Goal: Task Accomplishment & Management: Use online tool/utility

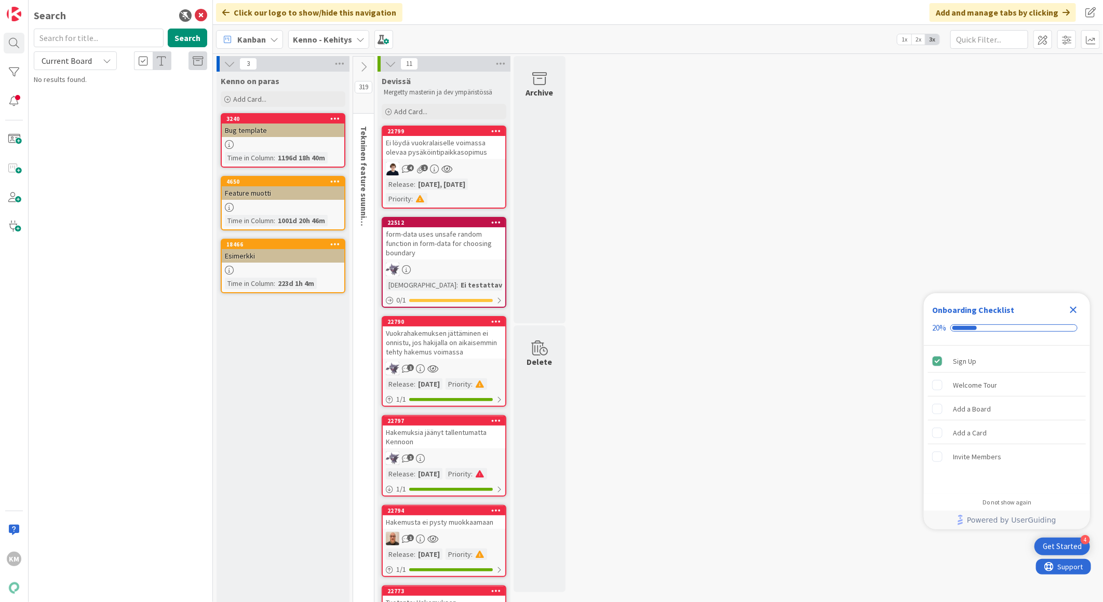
click at [358, 43] on icon at bounding box center [360, 39] width 8 height 8
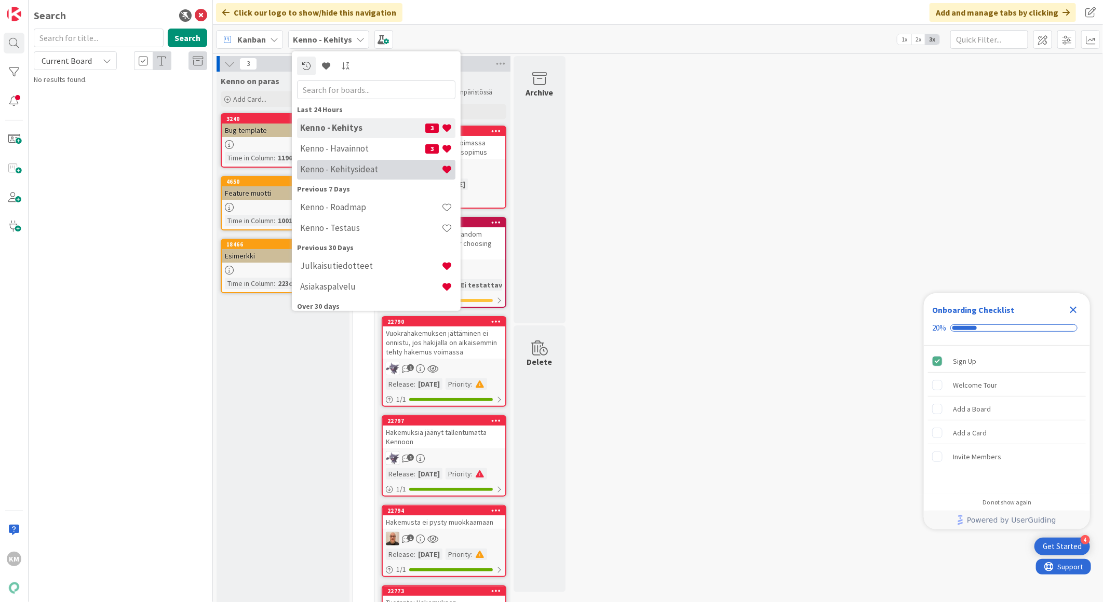
click at [343, 169] on h4 "Kenno - Kehitysideat" at bounding box center [370, 169] width 141 height 10
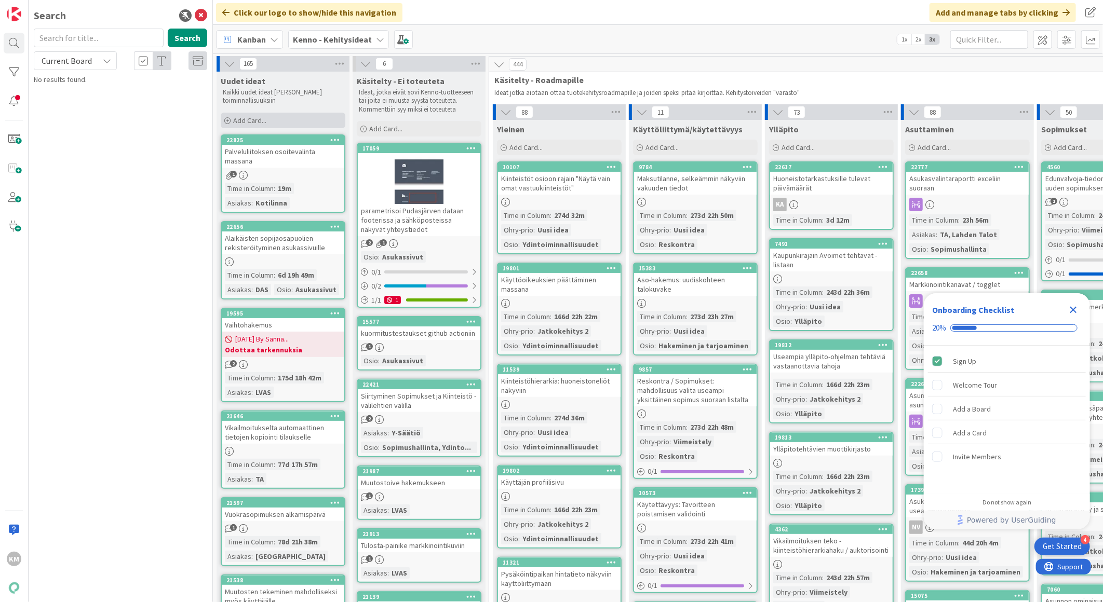
click at [258, 125] on div "Add Card..." at bounding box center [283, 121] width 125 height 16
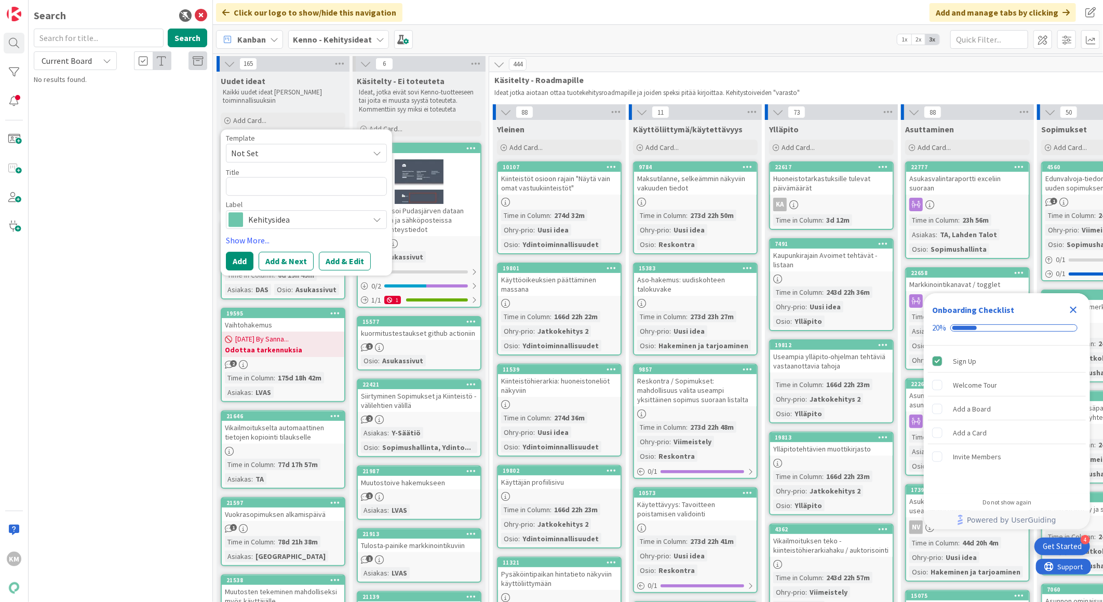
type textarea "x"
type textarea "Toimittajan sähköposti"
click at [351, 260] on button "Add & Edit" at bounding box center [345, 261] width 52 height 19
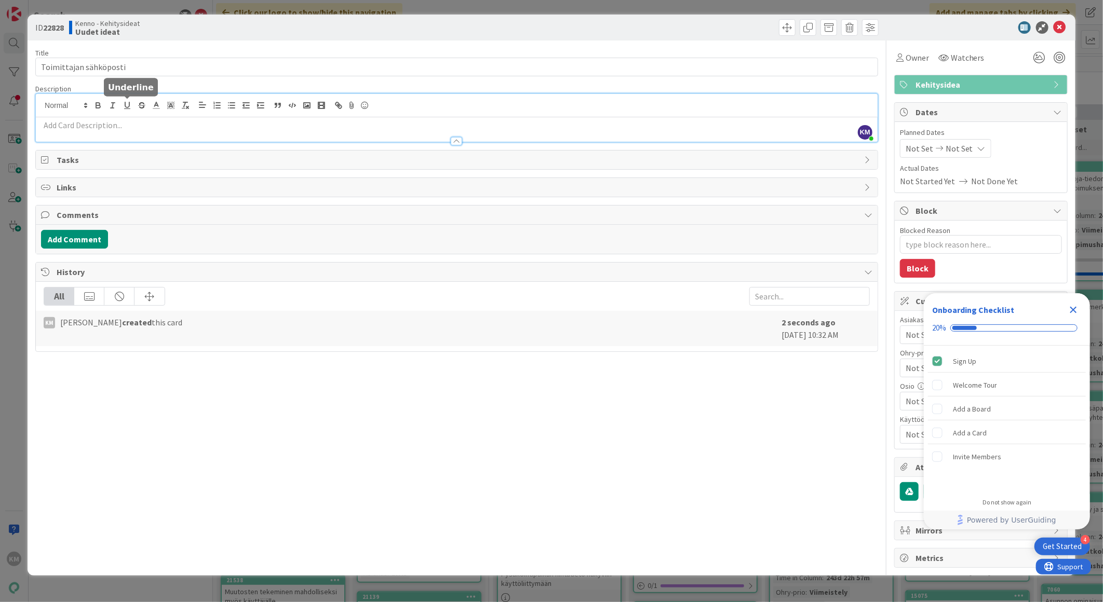
drag, startPoint x: 123, startPoint y: 105, endPoint x: 51, endPoint y: 128, distance: 75.1
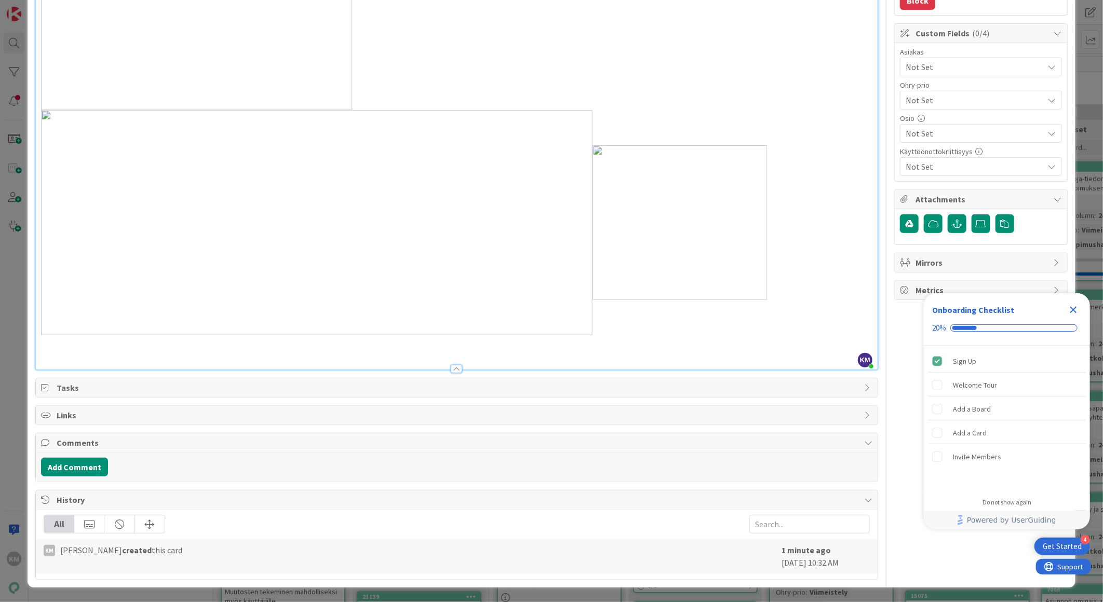
scroll to position [268, 0]
click at [52, 460] on button "Add Comment" at bounding box center [74, 467] width 67 height 19
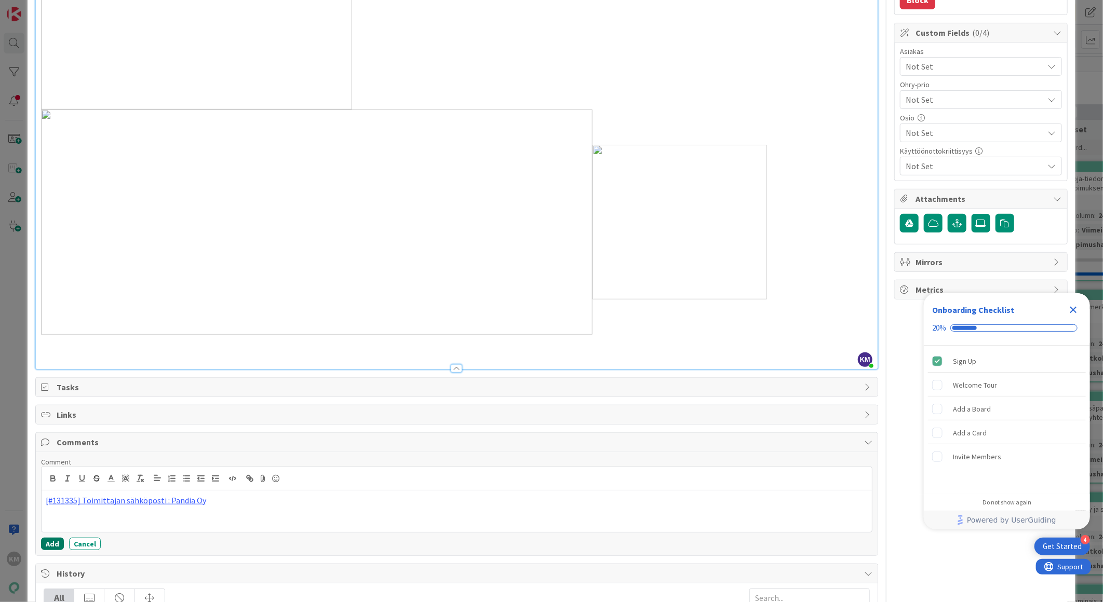
click at [50, 544] on button "Add" at bounding box center [52, 544] width 23 height 12
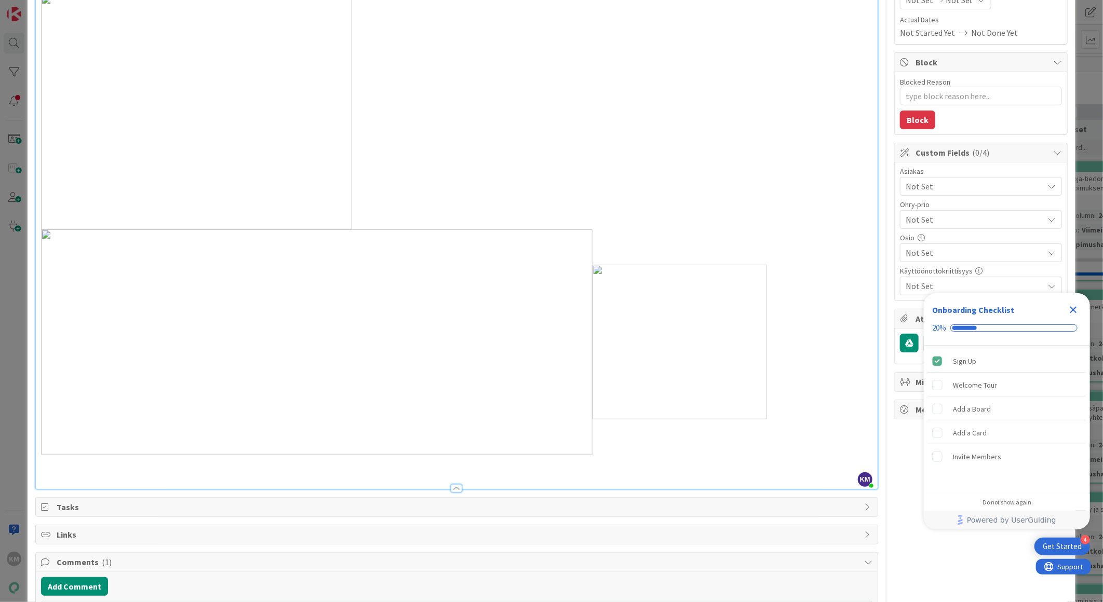
scroll to position [0, 0]
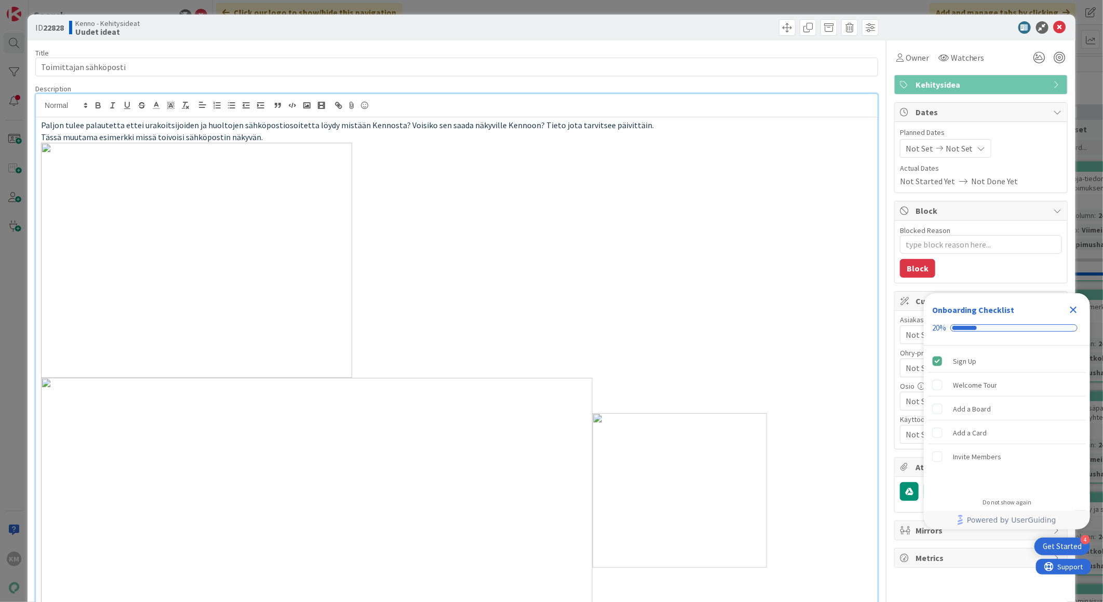
click at [1074, 307] on icon "Close Checklist" at bounding box center [1073, 310] width 12 height 12
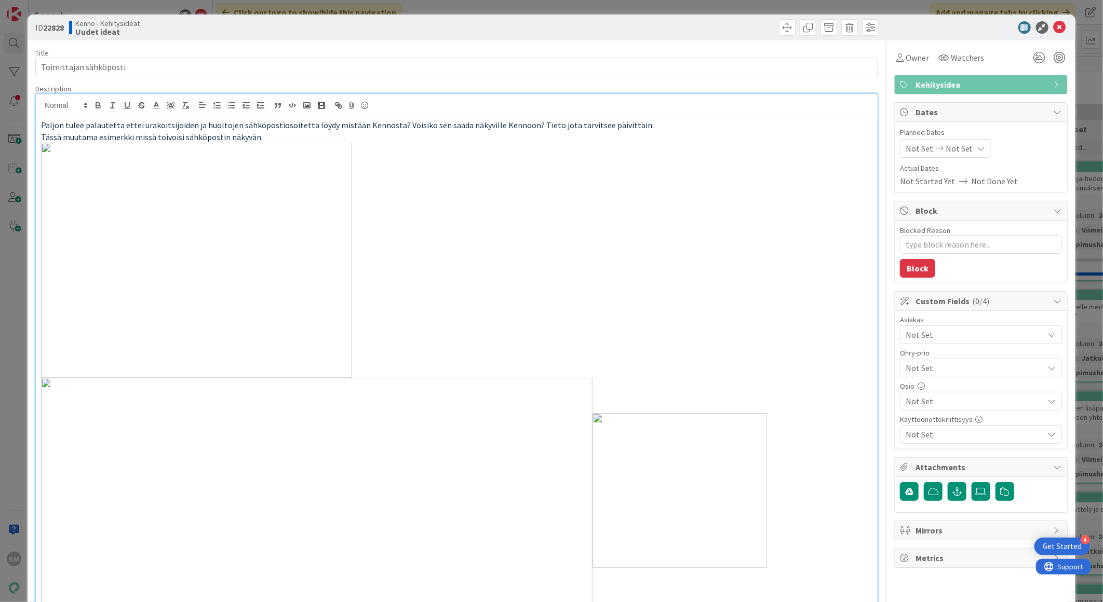
click at [1024, 340] on span "Not Set" at bounding box center [975, 335] width 138 height 12
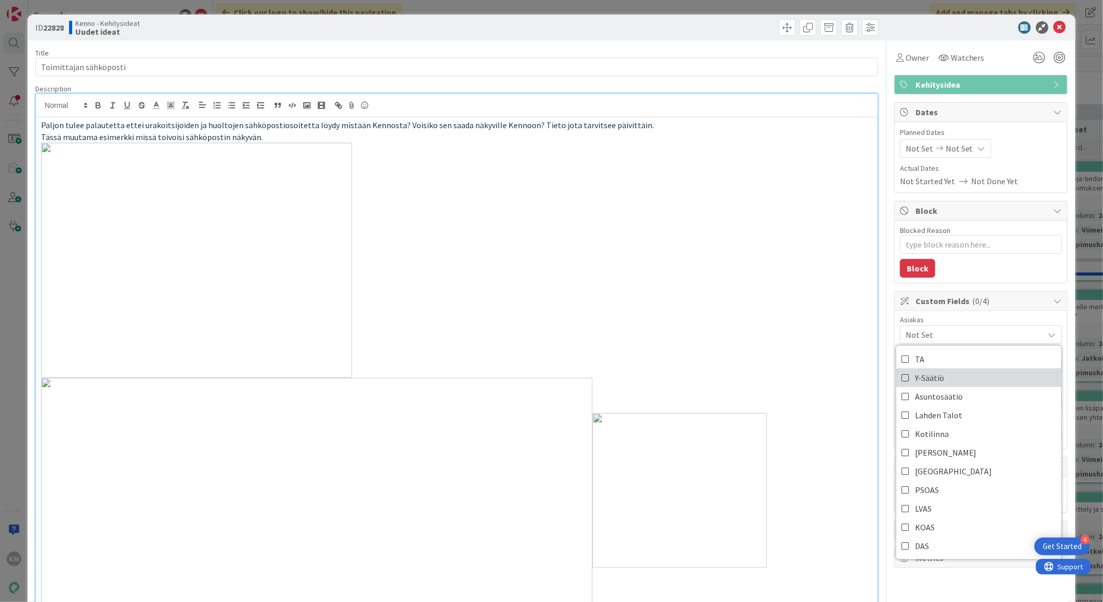
click at [964, 377] on link "Y-Säätiö" at bounding box center [978, 378] width 165 height 19
type textarea "x"
click at [992, 51] on div "Owner Watchers" at bounding box center [980, 57] width 173 height 19
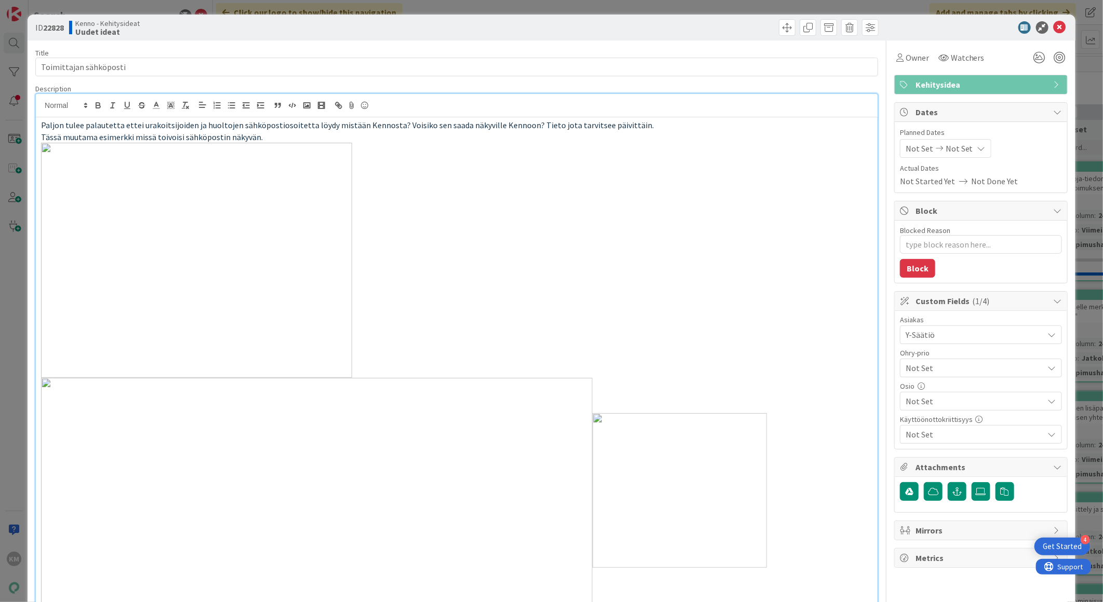
click at [55, 22] on b "22828" at bounding box center [53, 27] width 21 height 10
copy b "22828"
click at [1054, 29] on icon at bounding box center [1060, 27] width 12 height 12
